Goal: Answer question/provide support: Share knowledge or assist other users

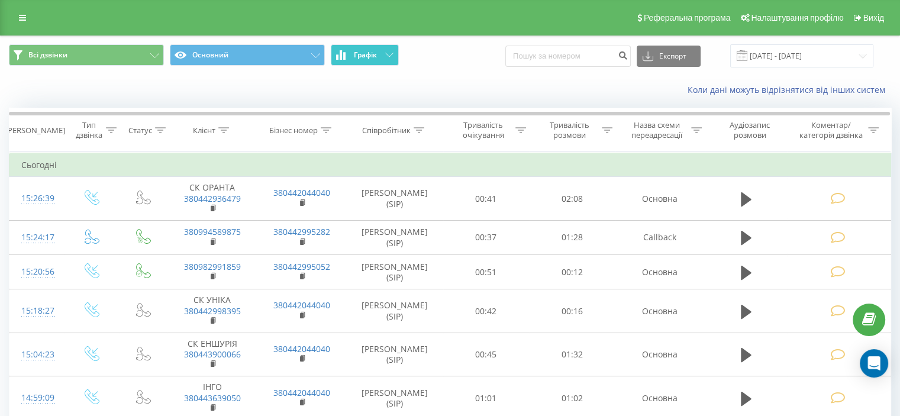
click at [386, 55] on icon at bounding box center [389, 55] width 8 height 4
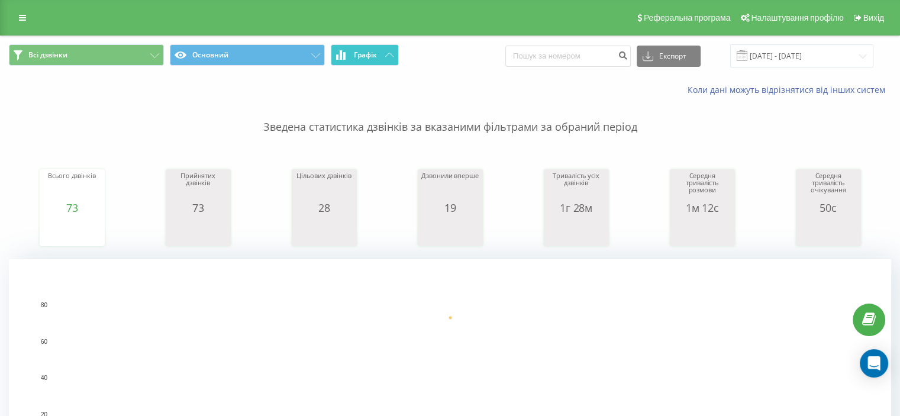
click at [388, 54] on icon at bounding box center [389, 55] width 8 height 4
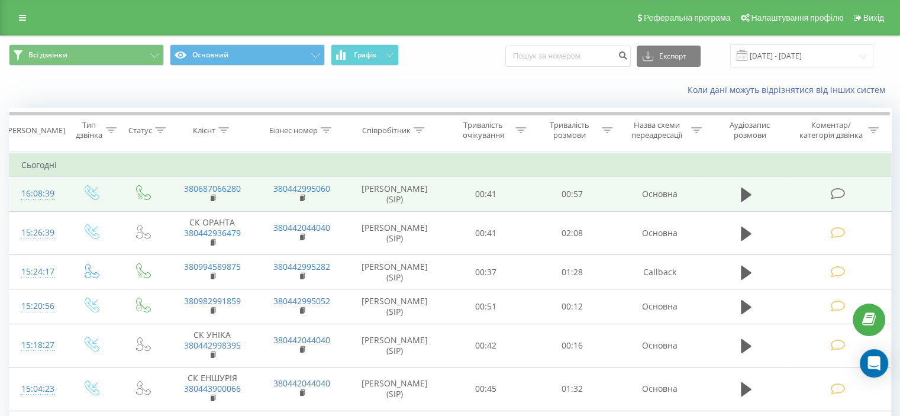
click at [839, 192] on icon at bounding box center [837, 194] width 15 height 12
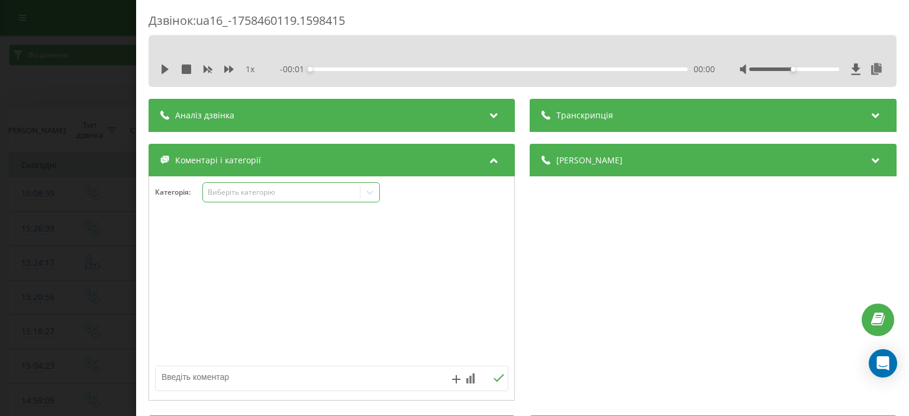
click at [224, 191] on div "Виберіть категорію" at bounding box center [282, 192] width 148 height 9
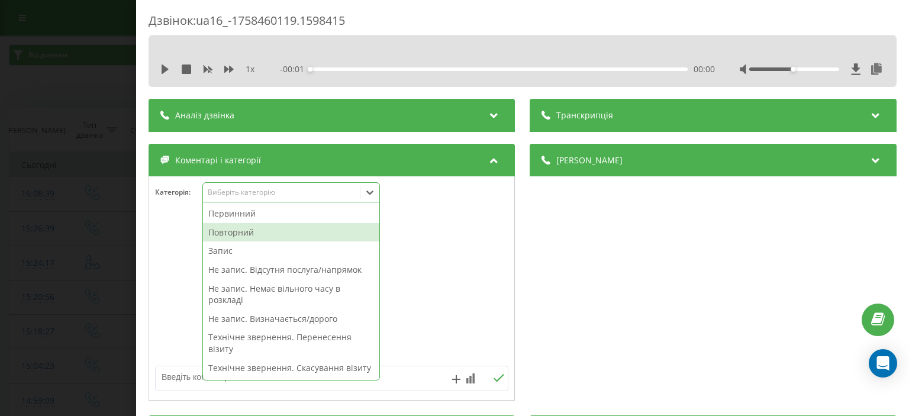
click at [264, 237] on div "Повторний" at bounding box center [291, 232] width 176 height 19
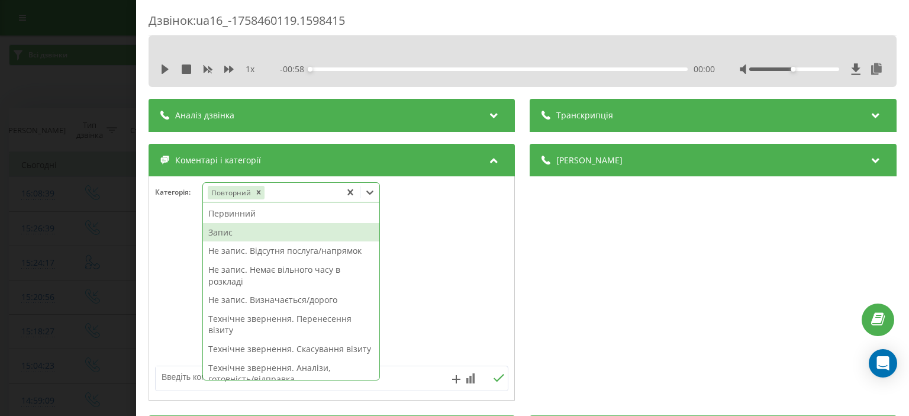
click at [252, 232] on div "Запис" at bounding box center [291, 232] width 176 height 19
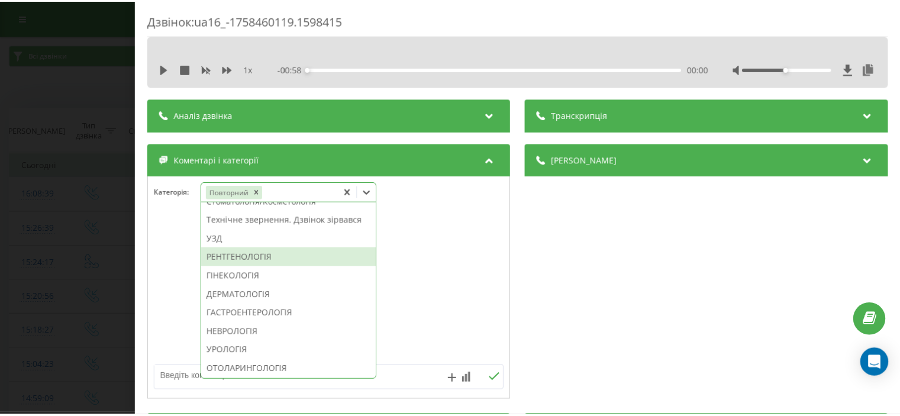
scroll to position [336, 0]
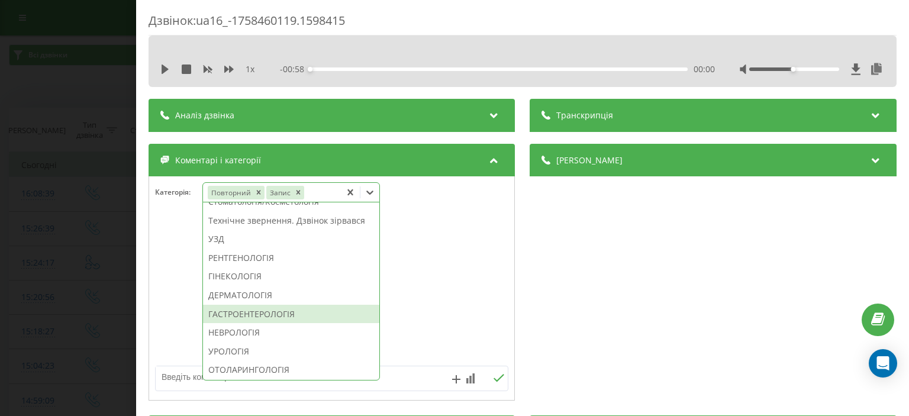
click at [279, 324] on div "ГАСТРОЕНТЕРОЛОГІЯ" at bounding box center [291, 314] width 176 height 19
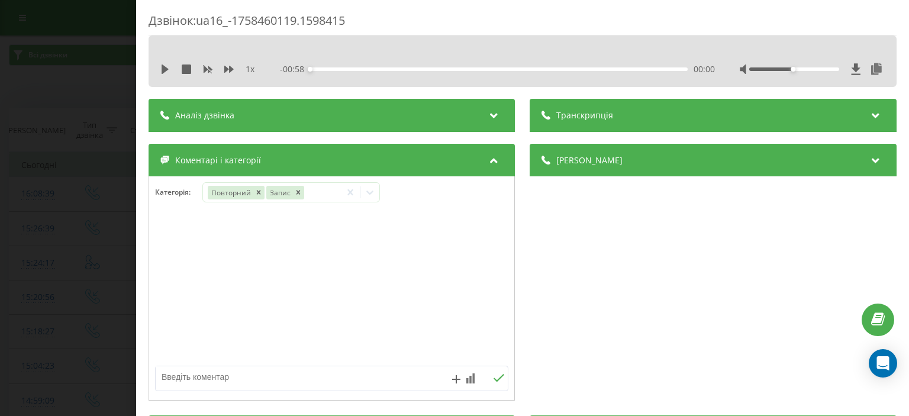
click at [83, 111] on div "Дзвінок : ua16_-1758460119.1598415 1 x - 00:58 00:00 00:00 Транскрипція Для AI-…" at bounding box center [454, 208] width 909 height 416
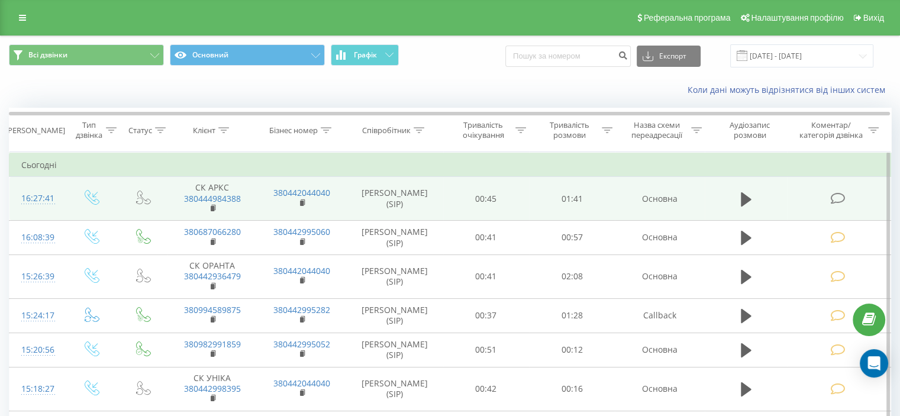
click at [840, 198] on icon at bounding box center [837, 198] width 15 height 12
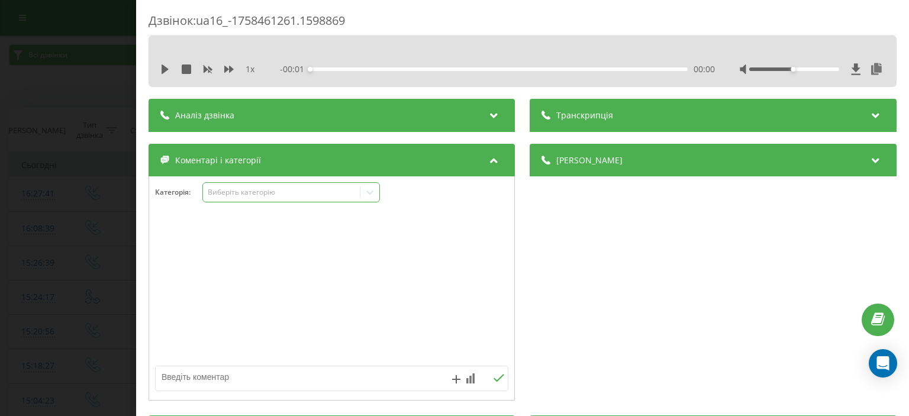
click at [249, 191] on div "Виберіть категорію" at bounding box center [282, 192] width 148 height 9
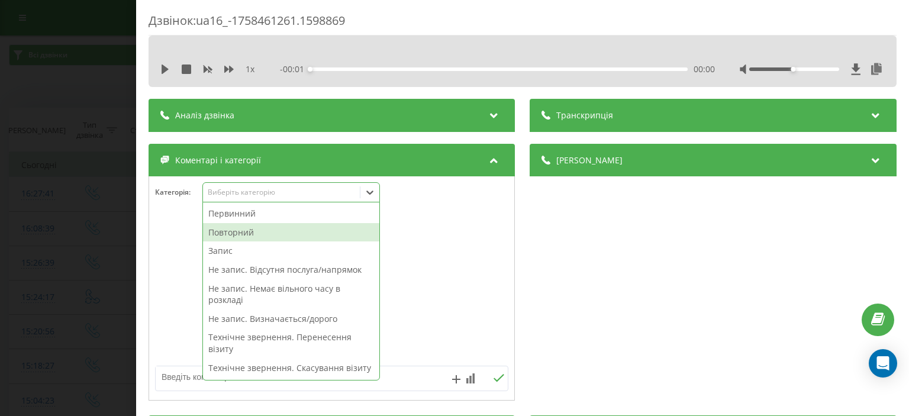
click at [266, 230] on div "Повторний" at bounding box center [291, 232] width 176 height 19
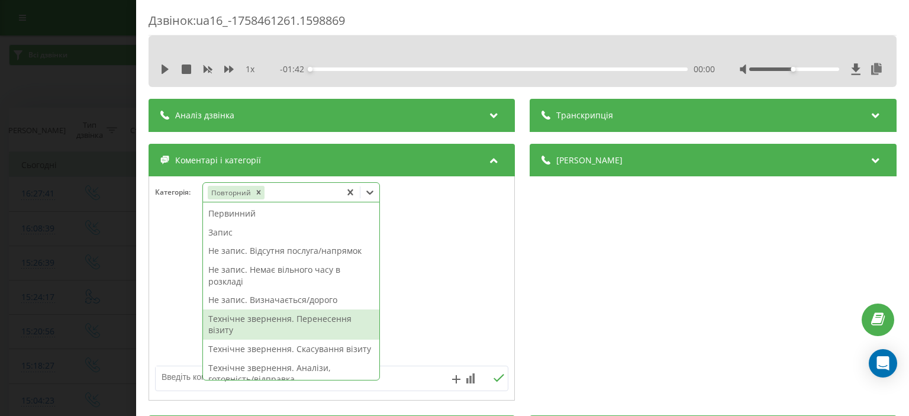
click at [294, 322] on div "Технічне звернення. Перенесення візиту" at bounding box center [291, 325] width 176 height 30
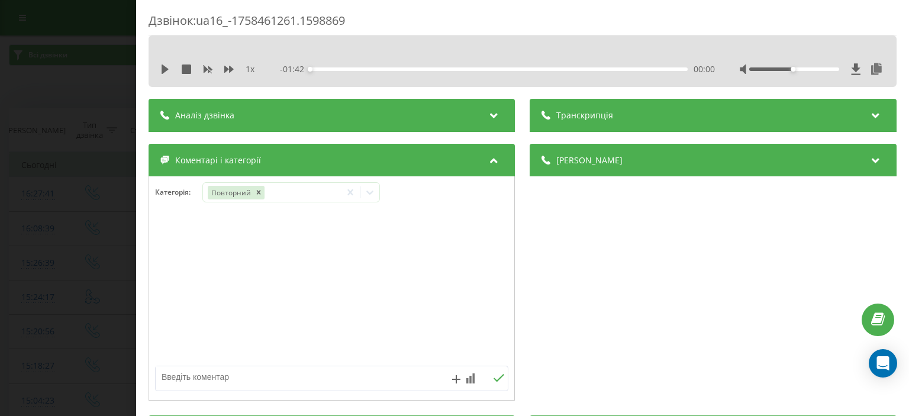
drag, startPoint x: 77, startPoint y: 99, endPoint x: 39, endPoint y: 9, distance: 97.6
click at [76, 96] on div "Дзвінок : ua16_-1758461261.1598869 1 x - 01:42 00:00 00:00 Транскрипція Для AI-…" at bounding box center [454, 208] width 909 height 416
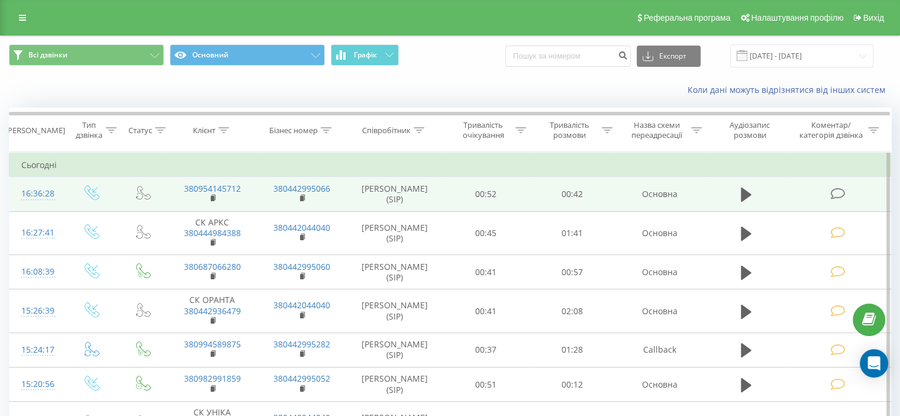
click at [834, 192] on icon at bounding box center [837, 194] width 15 height 12
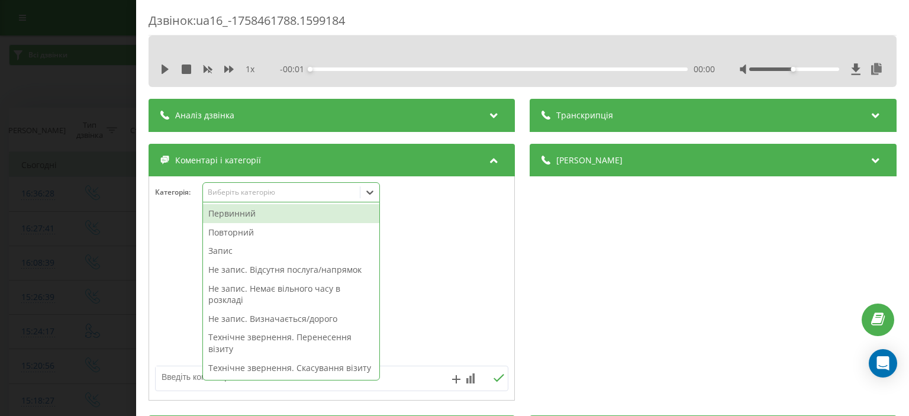
click at [256, 194] on div "Виберіть категорію" at bounding box center [282, 192] width 148 height 9
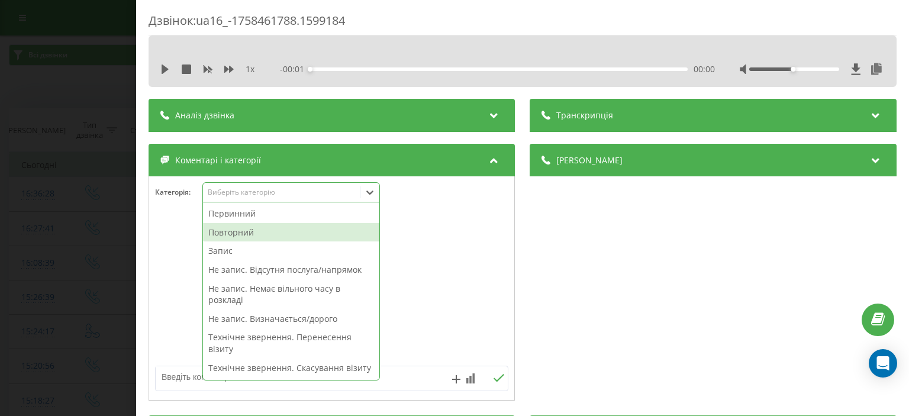
click at [266, 230] on div "Повторний" at bounding box center [291, 232] width 176 height 19
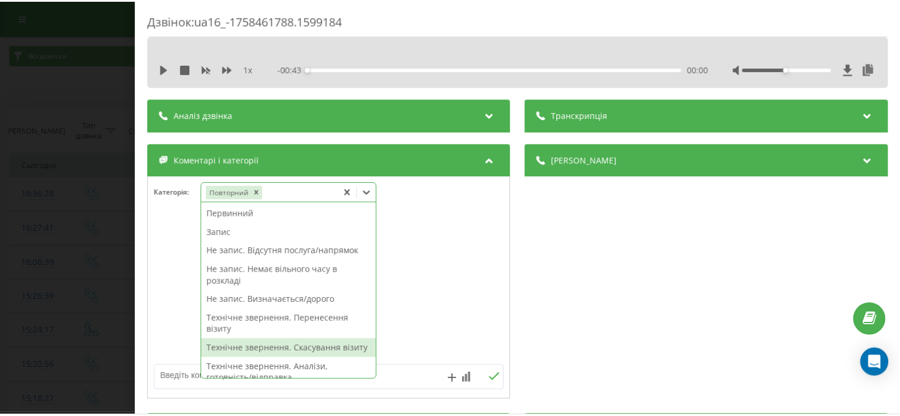
scroll to position [118, 0]
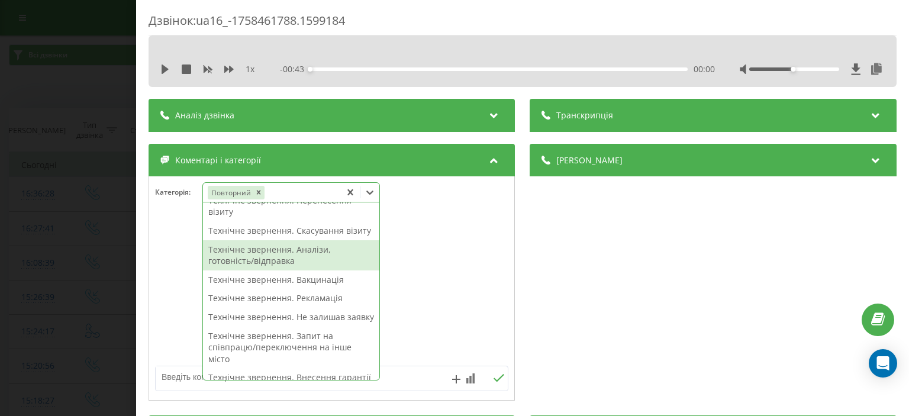
click at [287, 269] on div "Технічне звернення. Аналізи, готовність/відправка" at bounding box center [291, 255] width 176 height 30
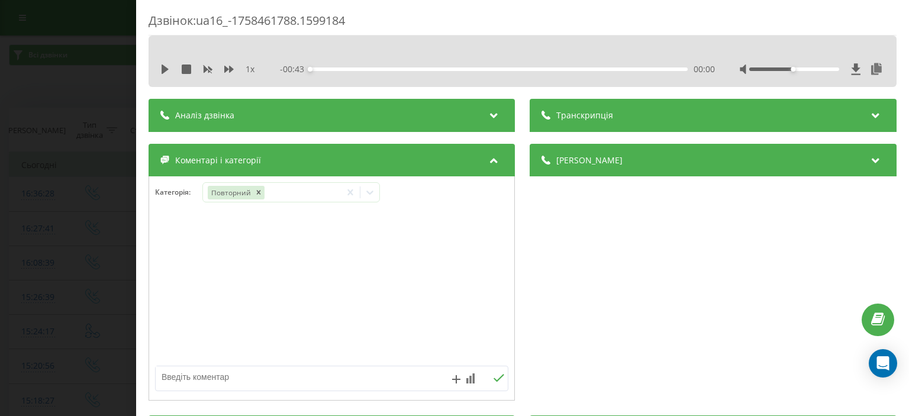
click at [43, 91] on div "Дзвінок : ua16_-1758461788.1599184 1 x - 00:43 00:00 00:00 Транскрипція Для AI-…" at bounding box center [454, 208] width 909 height 416
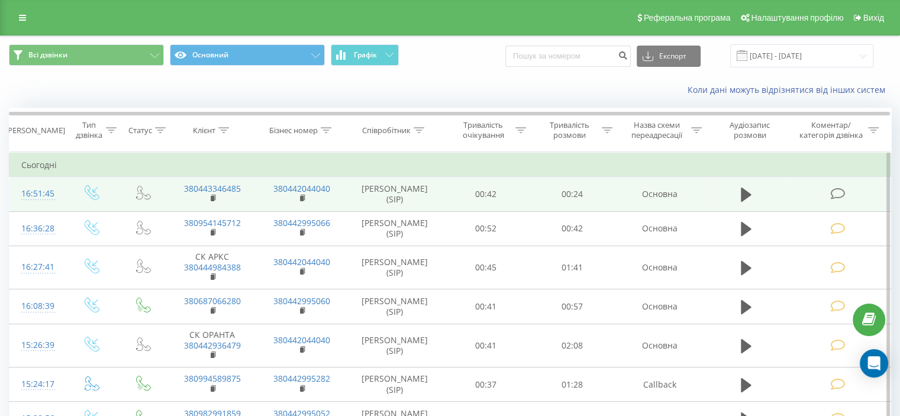
drag, startPoint x: 836, startPoint y: 194, endPoint x: 836, endPoint y: 202, distance: 7.7
click at [836, 194] on icon at bounding box center [837, 194] width 15 height 12
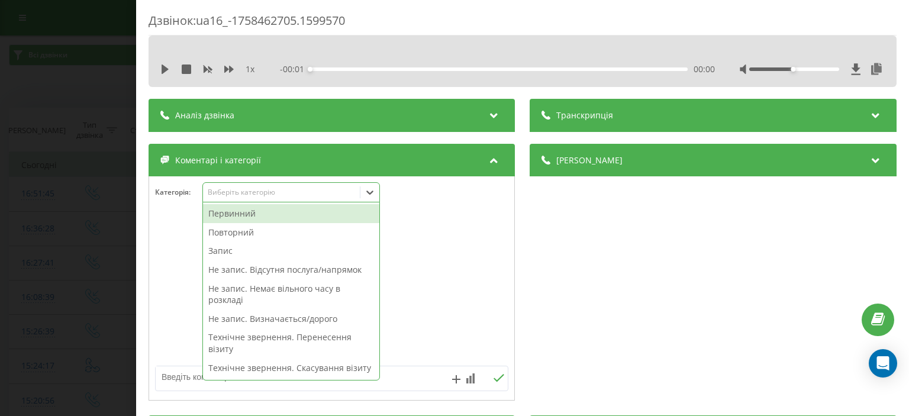
click at [237, 197] on div "Виберіть категорію" at bounding box center [282, 192] width 148 height 9
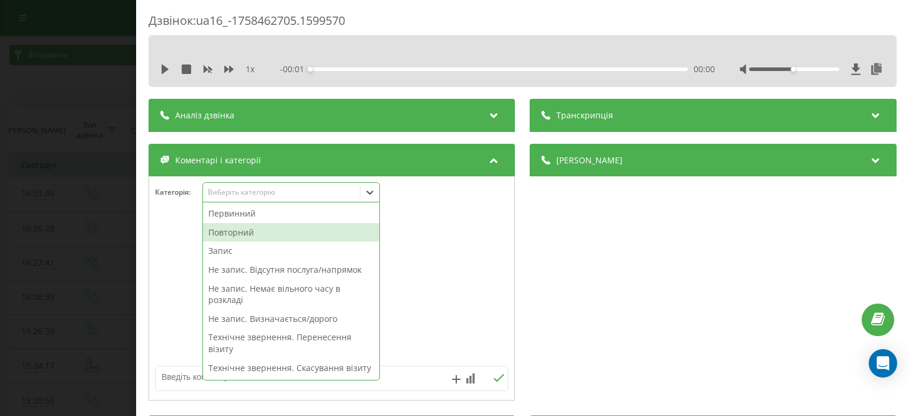
click at [250, 230] on div "Повторний" at bounding box center [291, 232] width 176 height 19
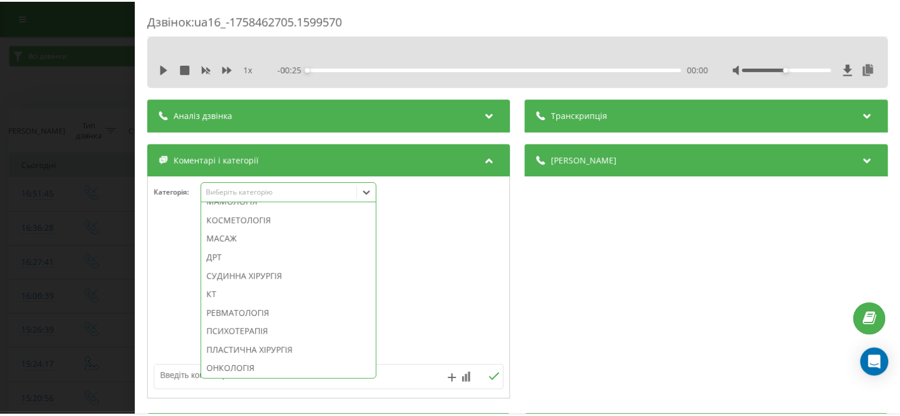
scroll to position [858, 0]
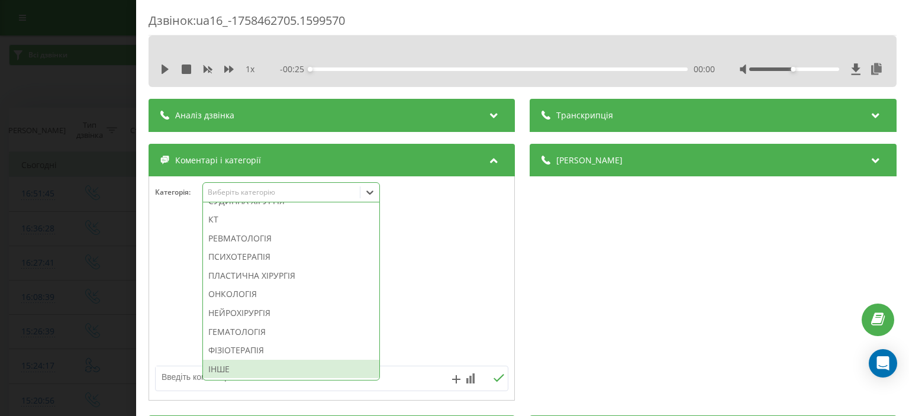
click at [239, 370] on div "ІНШЕ" at bounding box center [291, 369] width 176 height 19
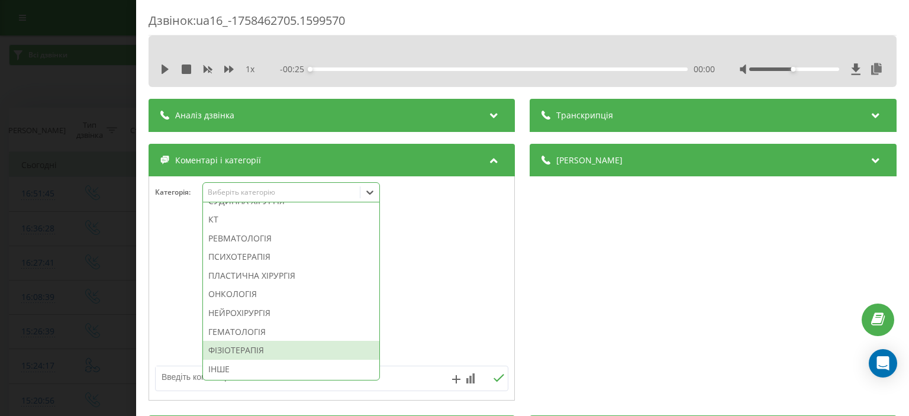
drag, startPoint x: 80, startPoint y: 65, endPoint x: 79, endPoint y: 53, distance: 11.9
click at [80, 60] on div "Дзвінок : ua16_-1758462705.1599570 1 x - 00:25 00:00 00:00 Транскрипція Для AI-…" at bounding box center [454, 208] width 909 height 416
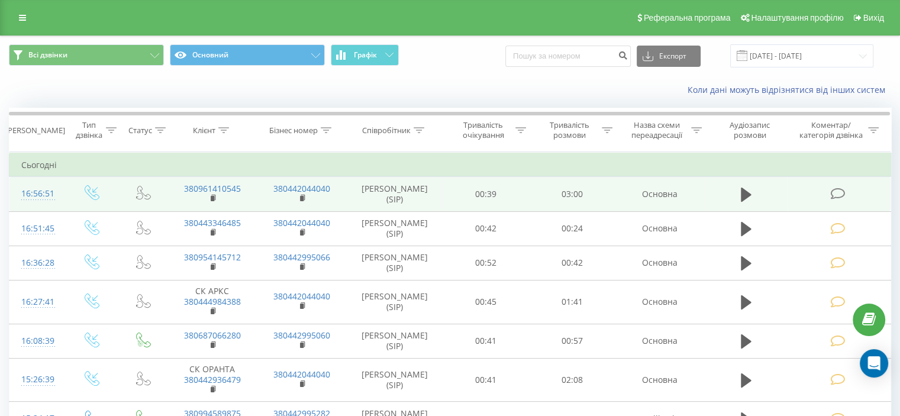
click at [836, 192] on icon at bounding box center [837, 194] width 15 height 12
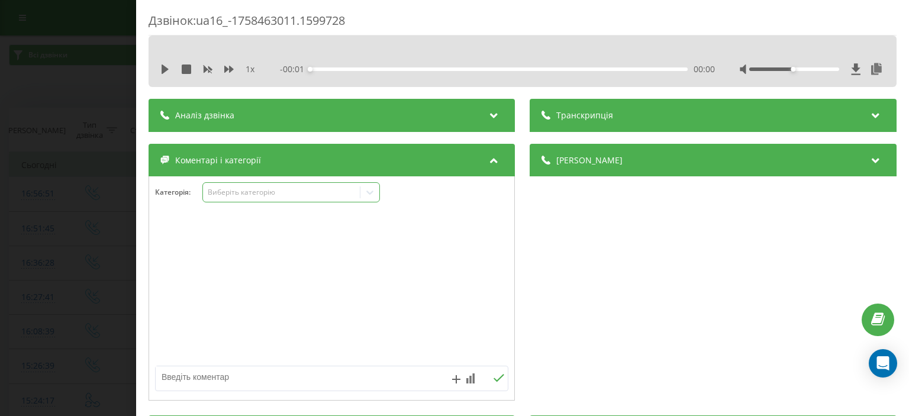
click at [249, 198] on div "Виберіть категорію" at bounding box center [281, 192] width 157 height 11
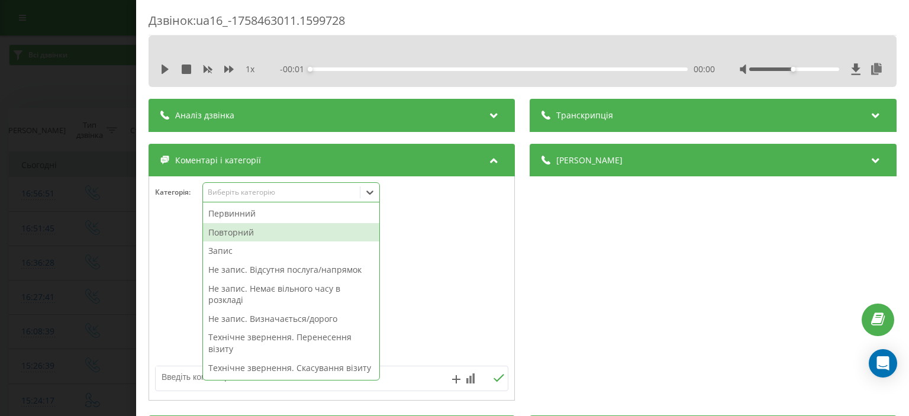
click at [257, 227] on div "Повторний" at bounding box center [291, 232] width 176 height 19
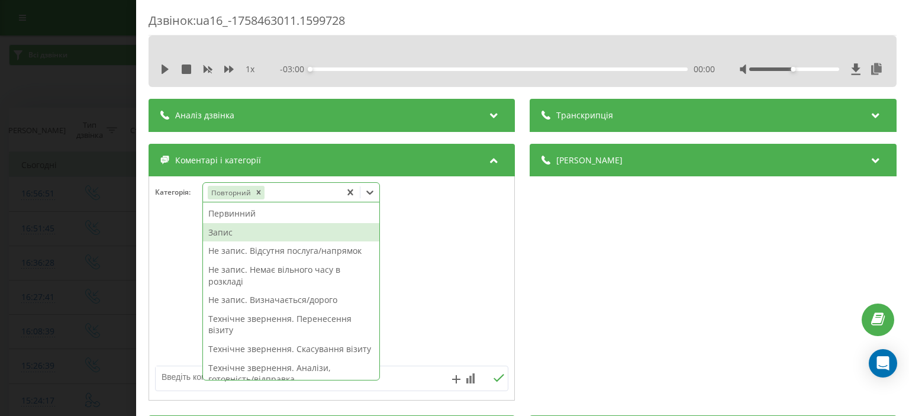
click at [241, 234] on div "Запис" at bounding box center [291, 232] width 176 height 19
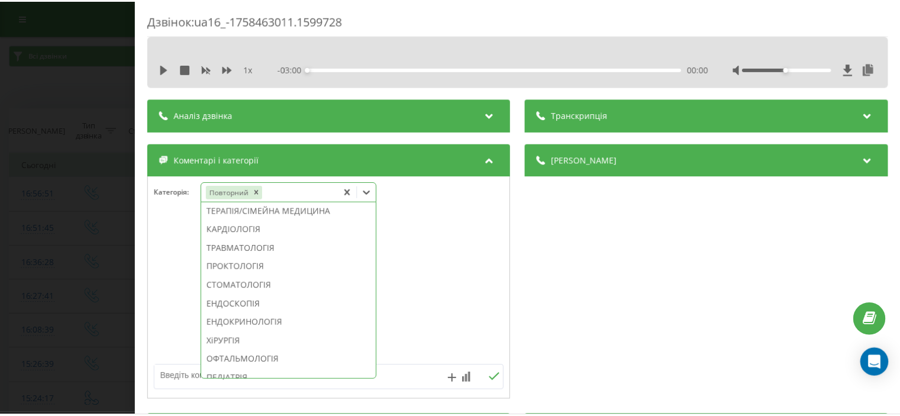
scroll to position [514, 0]
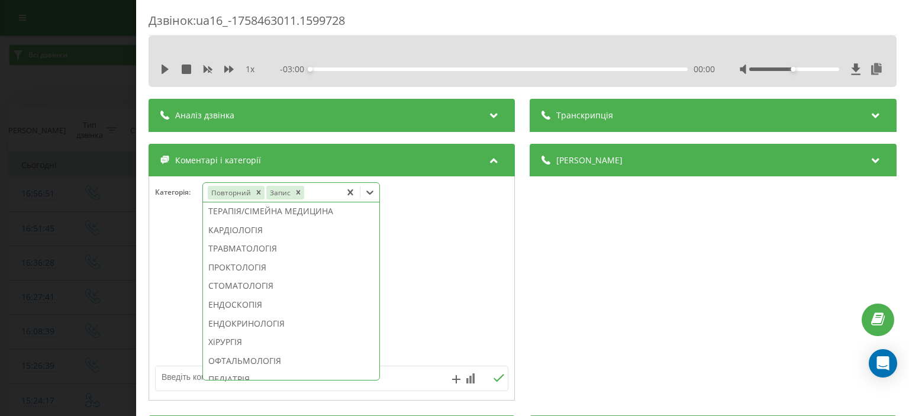
click at [221, 183] on div "УРОЛОГІЯ" at bounding box center [291, 174] width 176 height 19
drag, startPoint x: 71, startPoint y: 126, endPoint x: 47, endPoint y: 30, distance: 99.3
click at [69, 122] on div "Дзвінок : ua16_-1758463011.1599728 1 x - 03:00 00:00 00:00 Транскрипція Для AI-…" at bounding box center [454, 208] width 909 height 416
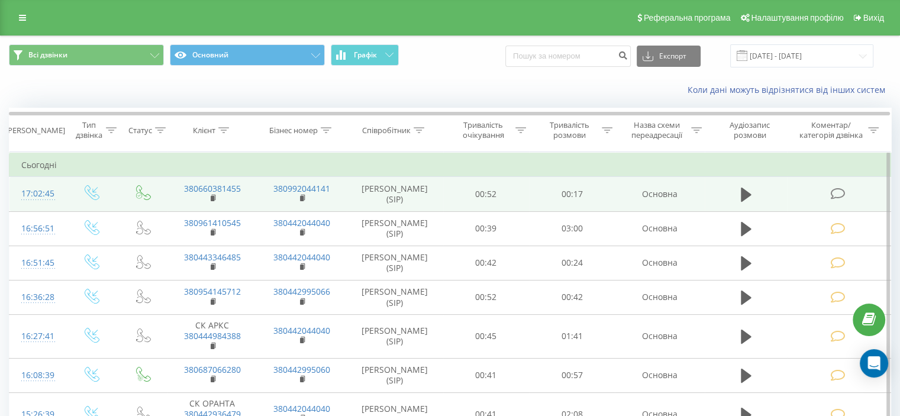
click at [835, 194] on icon at bounding box center [837, 194] width 15 height 12
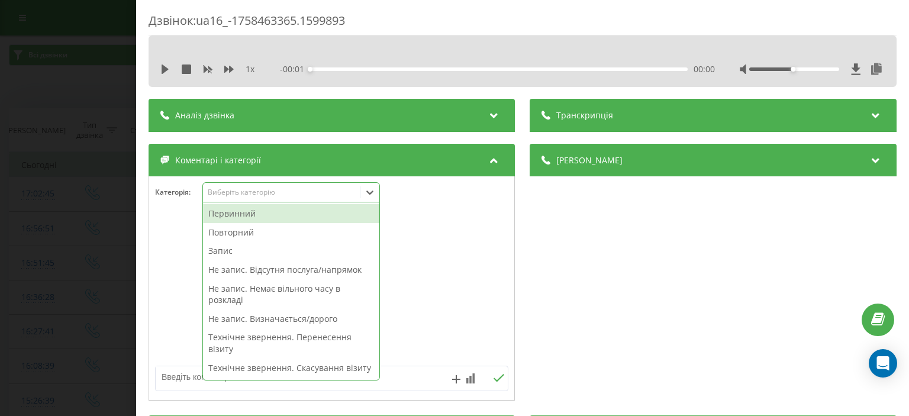
click at [249, 196] on div "Виберіть категорію" at bounding box center [282, 192] width 148 height 9
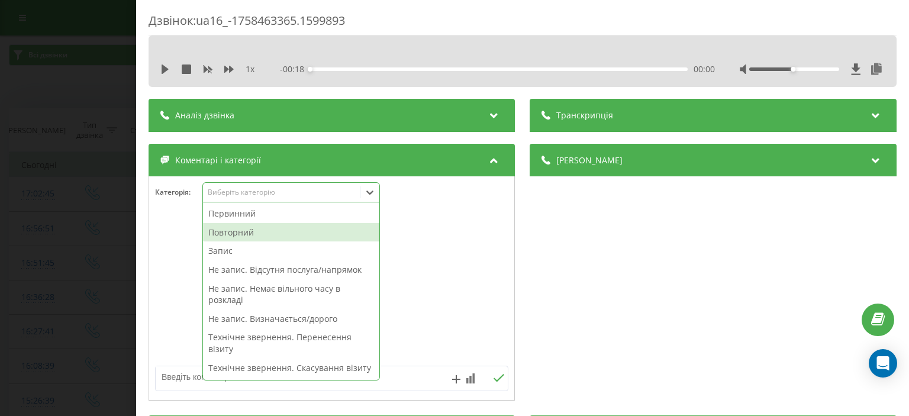
click at [268, 228] on div "Повторний" at bounding box center [291, 232] width 176 height 19
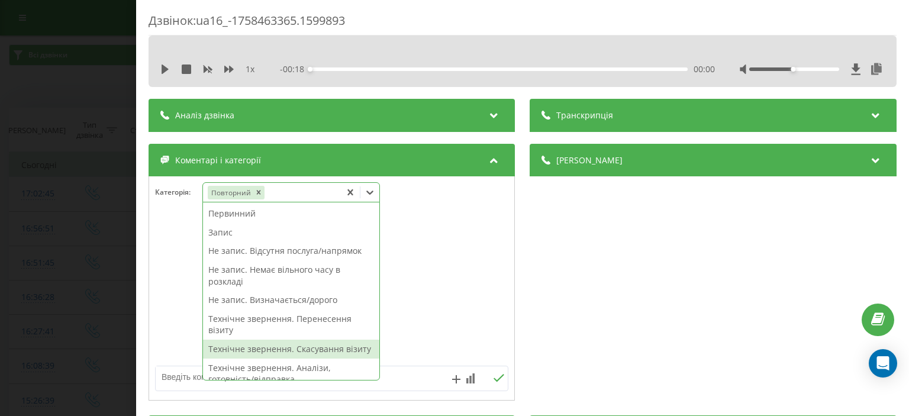
click at [305, 356] on div "Технічне звернення. Скасування візиту" at bounding box center [291, 349] width 176 height 19
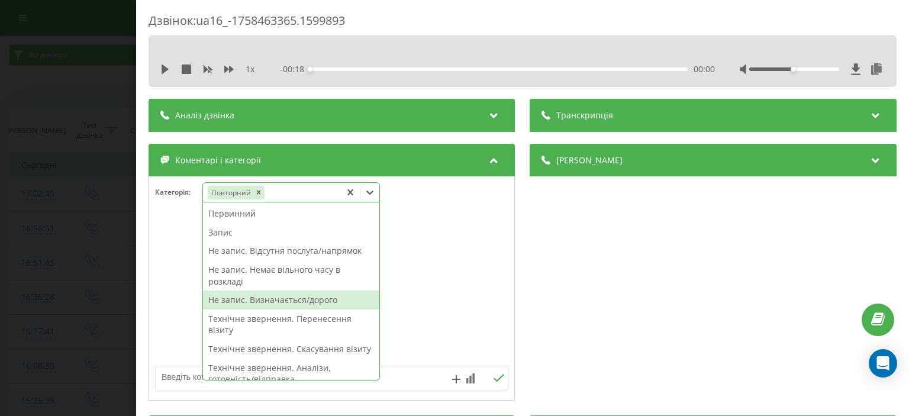
click at [56, 162] on div "Дзвінок : ua16_-1758463365.1599893 1 x - 00:18 00:00 00:00 Транскрипція Для AI-…" at bounding box center [454, 208] width 909 height 416
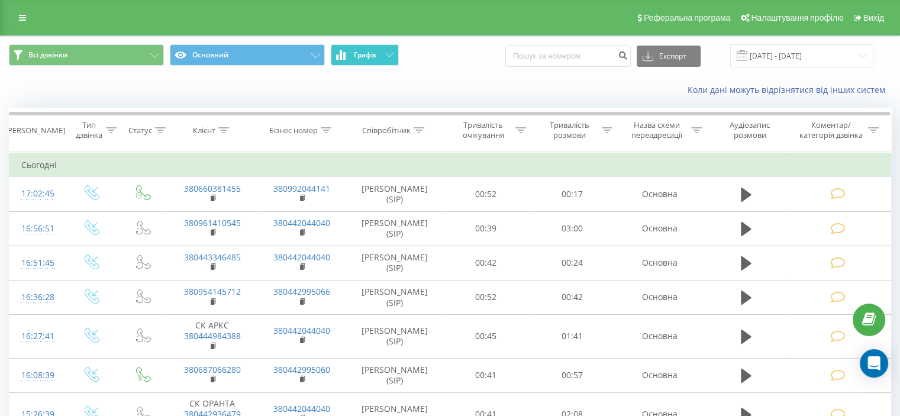
click at [389, 54] on icon at bounding box center [389, 55] width 8 height 4
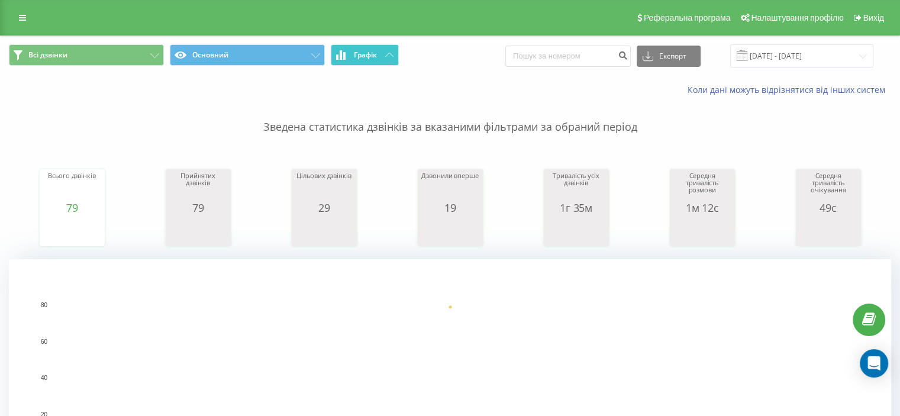
click at [388, 55] on icon at bounding box center [389, 55] width 8 height 4
